Goal: Information Seeking & Learning: Learn about a topic

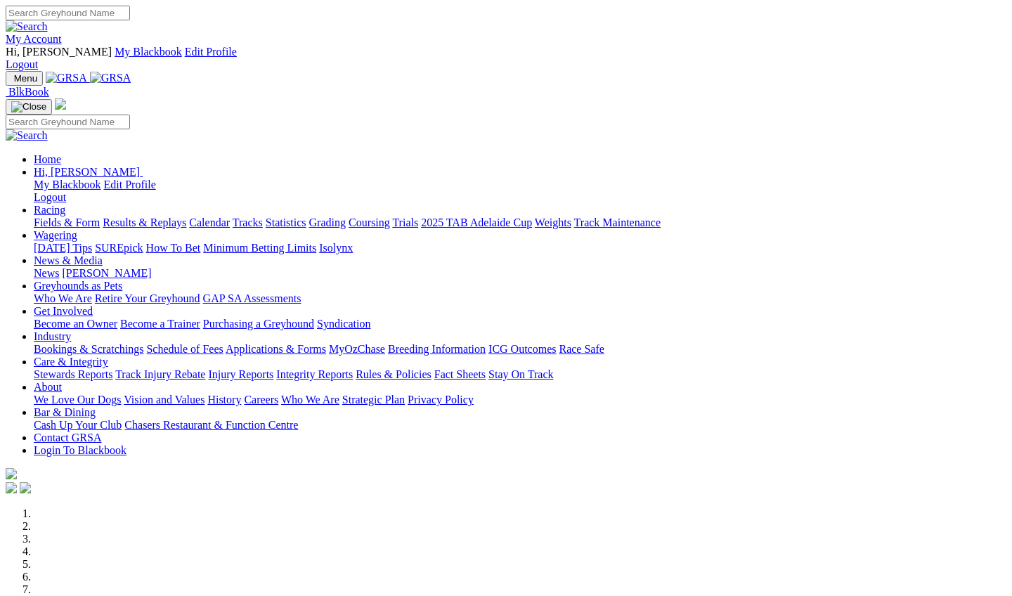
click at [65, 204] on link "Racing" at bounding box center [50, 210] width 32 height 12
click at [159, 216] on link "Results & Replays" at bounding box center [145, 222] width 84 height 12
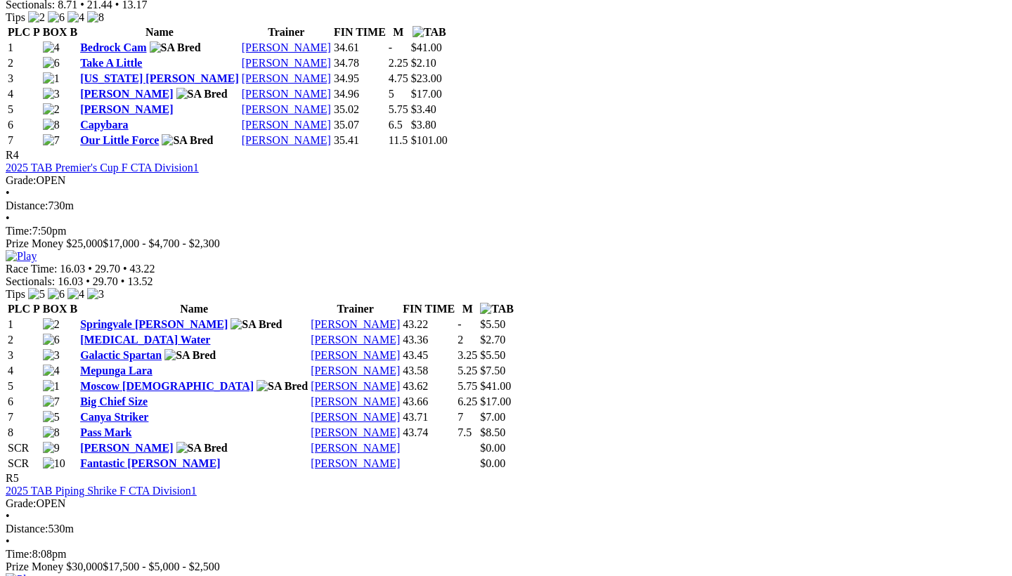
scroll to position [1475, 1]
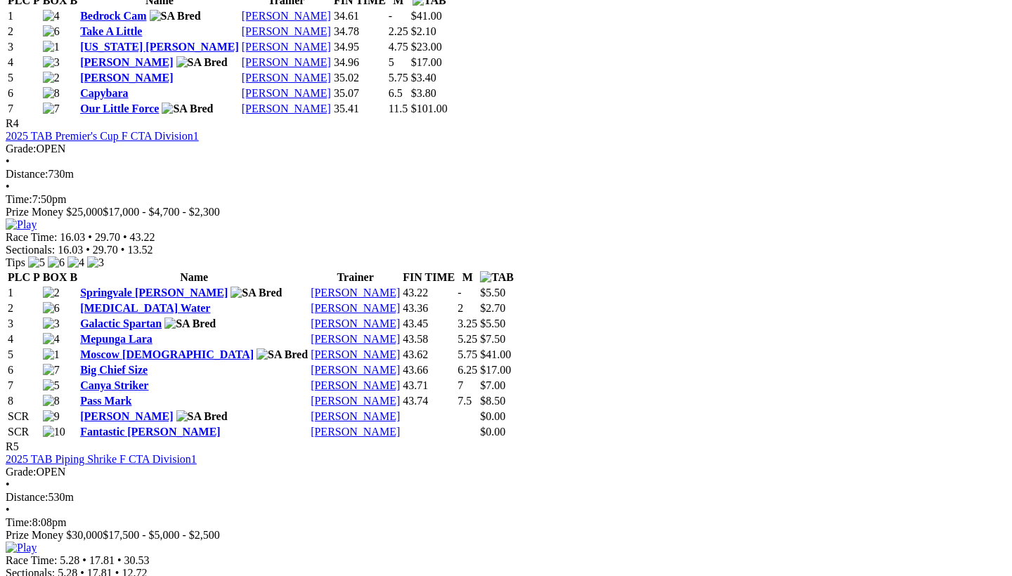
scroll to position [1510, 0]
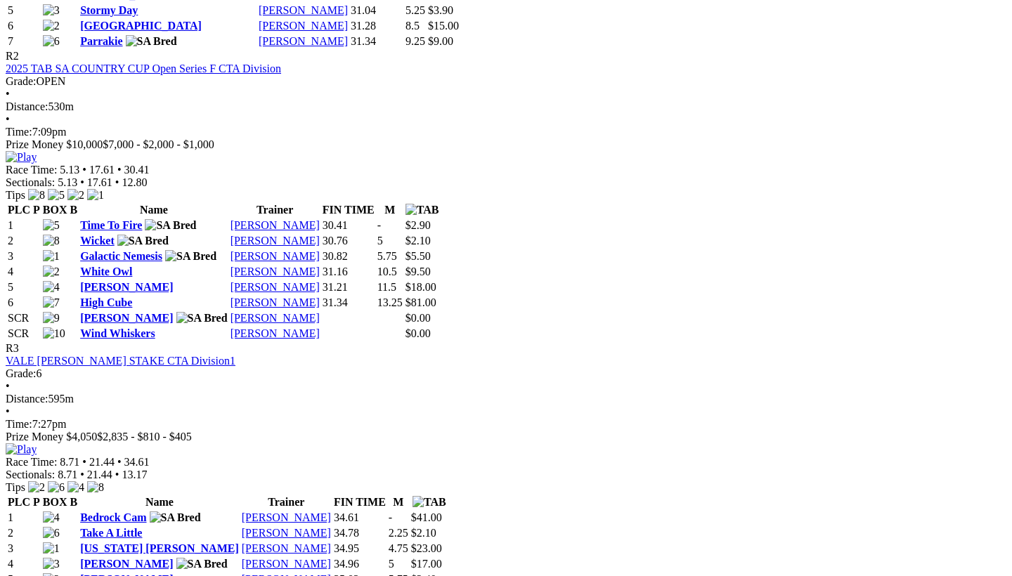
scroll to position [1035, 8]
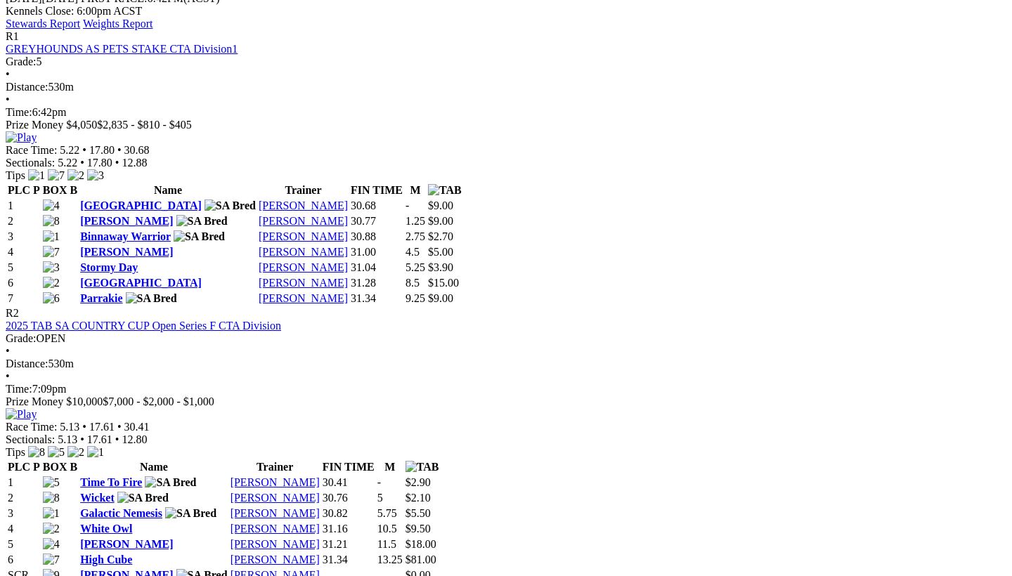
scroll to position [752, 7]
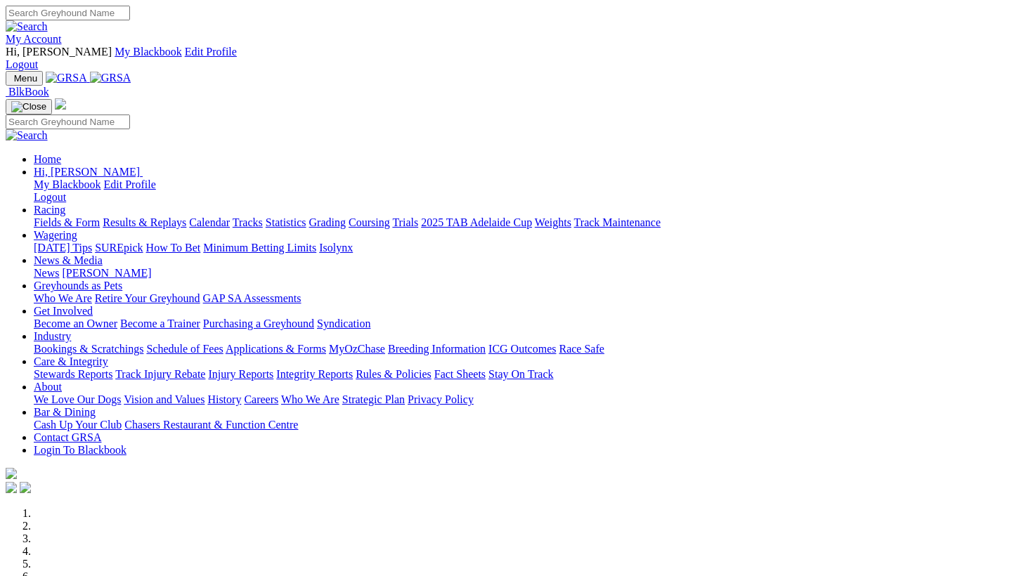
click at [186, 216] on link "Results & Replays" at bounding box center [145, 222] width 84 height 12
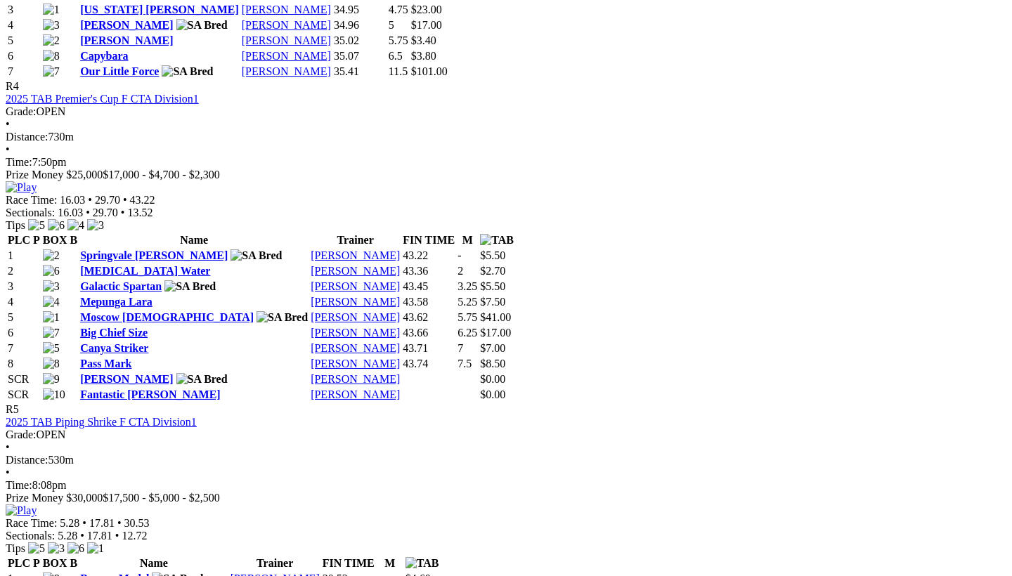
scroll to position [1566, 0]
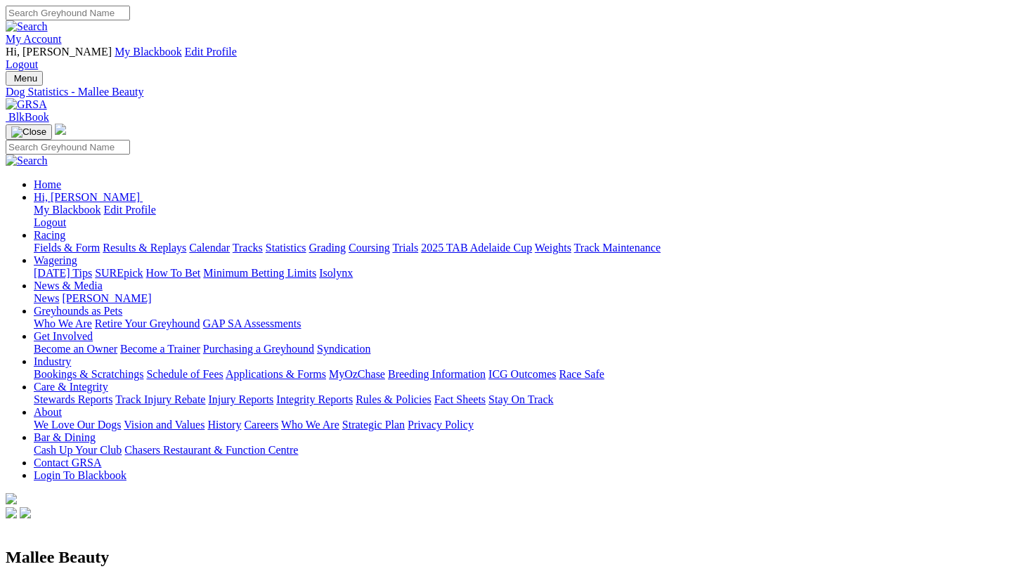
click at [571, 242] on link "Weights" at bounding box center [553, 248] width 37 height 12
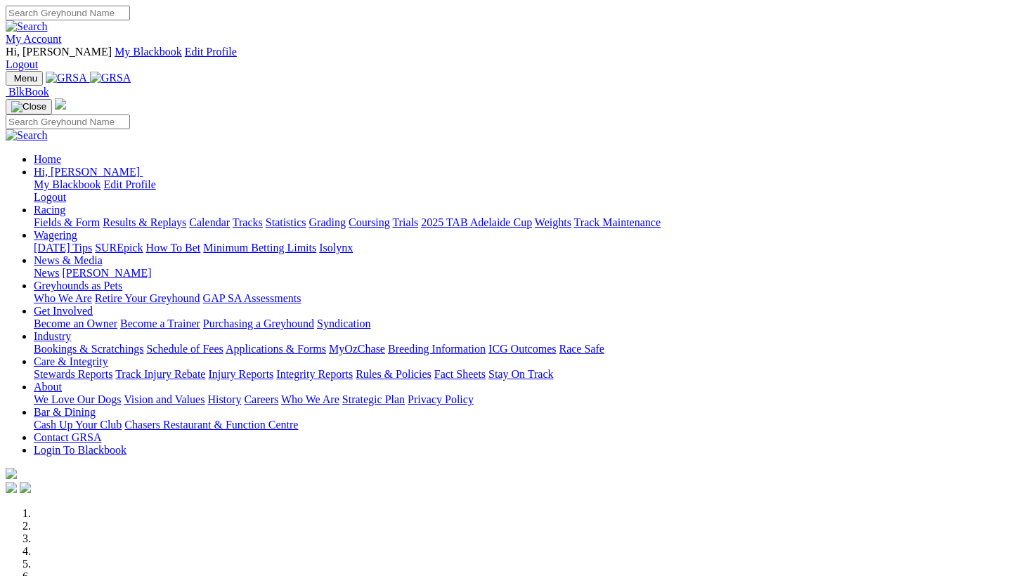
click at [186, 216] on link "Results & Replays" at bounding box center [145, 222] width 84 height 12
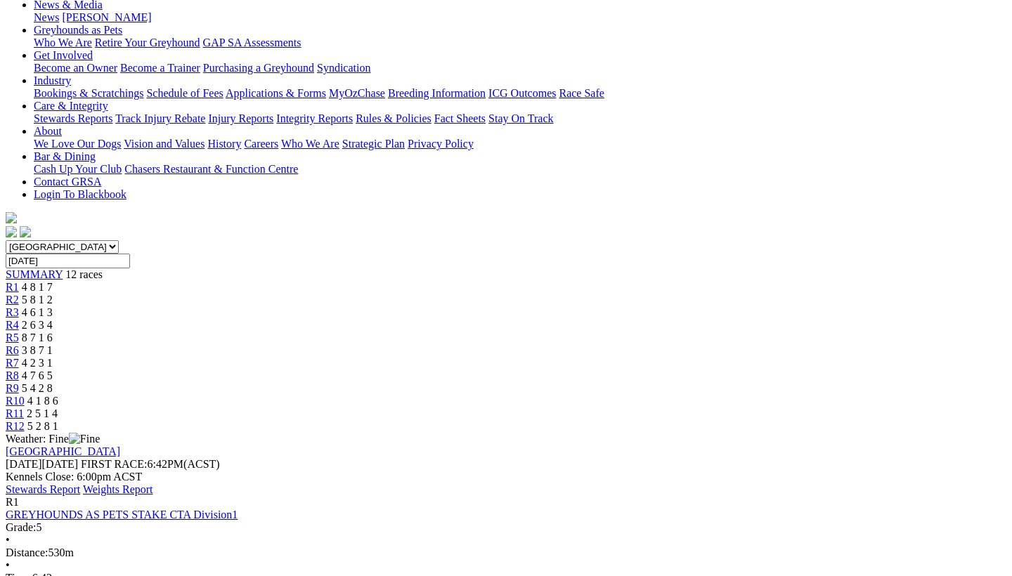
scroll to position [308, 0]
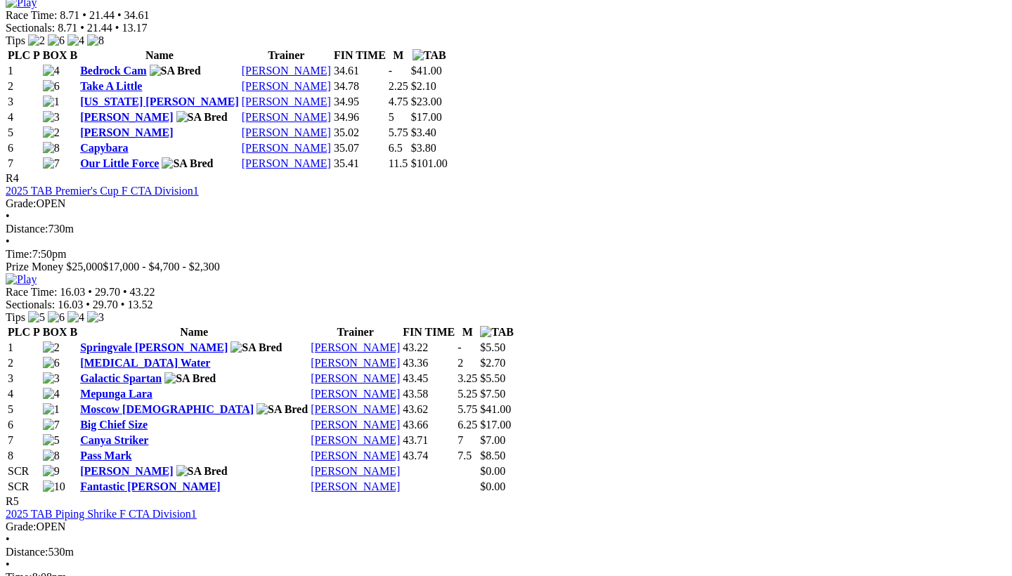
scroll to position [1365, 0]
